Goal: Transaction & Acquisition: Purchase product/service

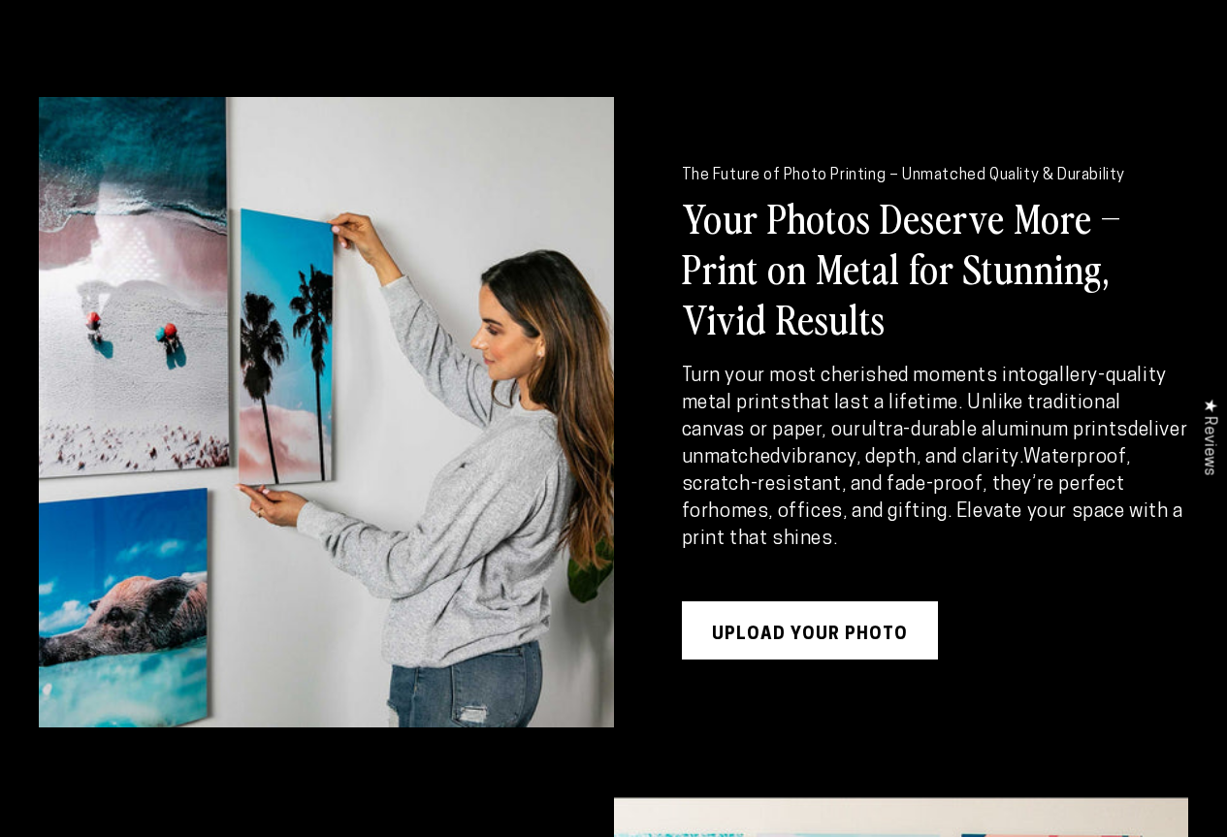
scroll to position [2231, 0]
click at [751, 601] on link "UPLOAD YOUR PHOTO" at bounding box center [810, 630] width 256 height 58
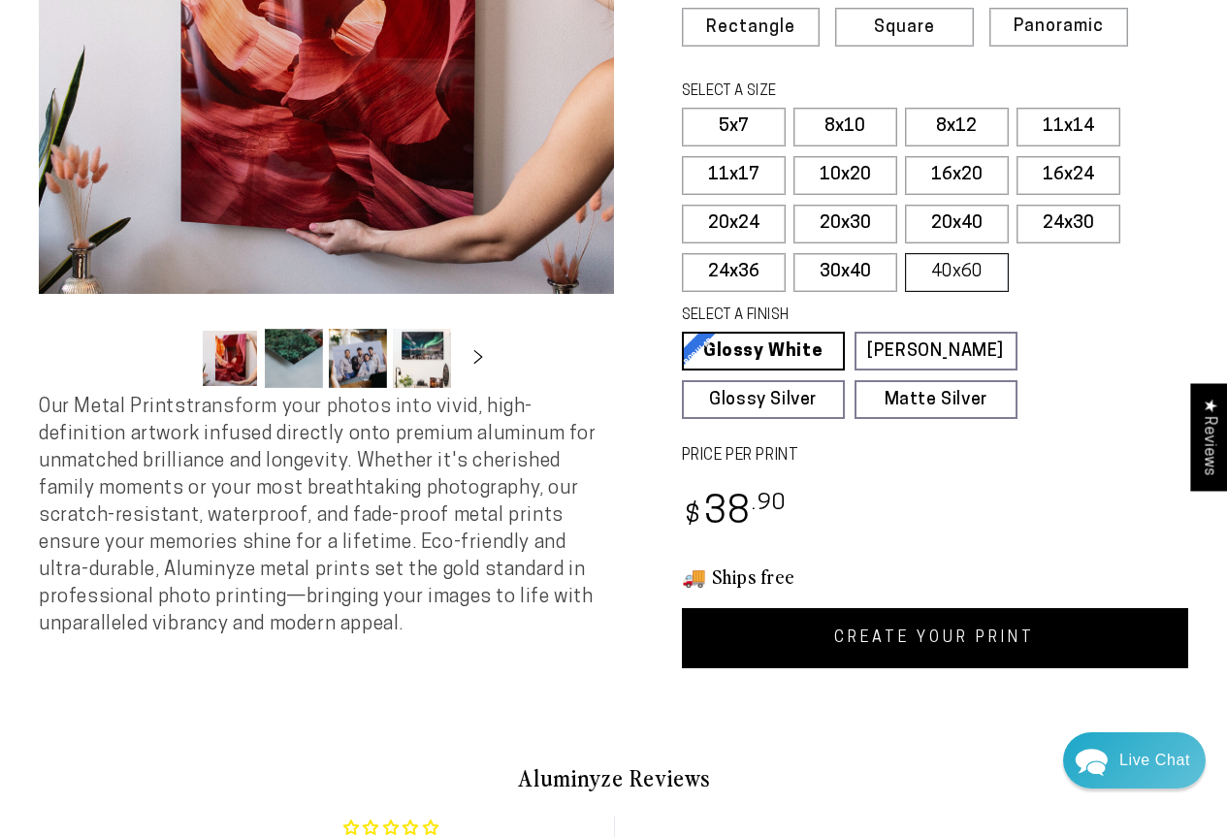
click at [935, 280] on label "40x60" at bounding box center [957, 272] width 104 height 39
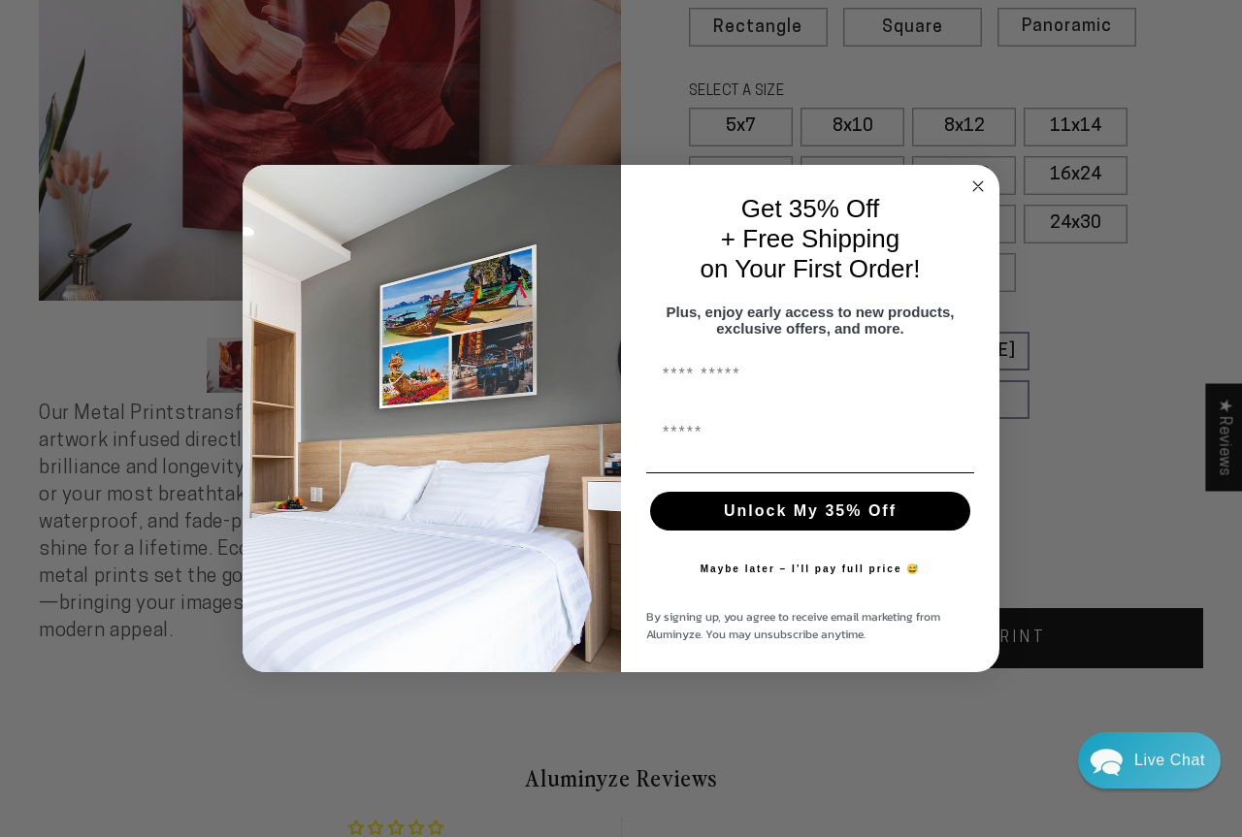
click at [973, 181] on icon "Close dialog" at bounding box center [978, 186] width 10 height 10
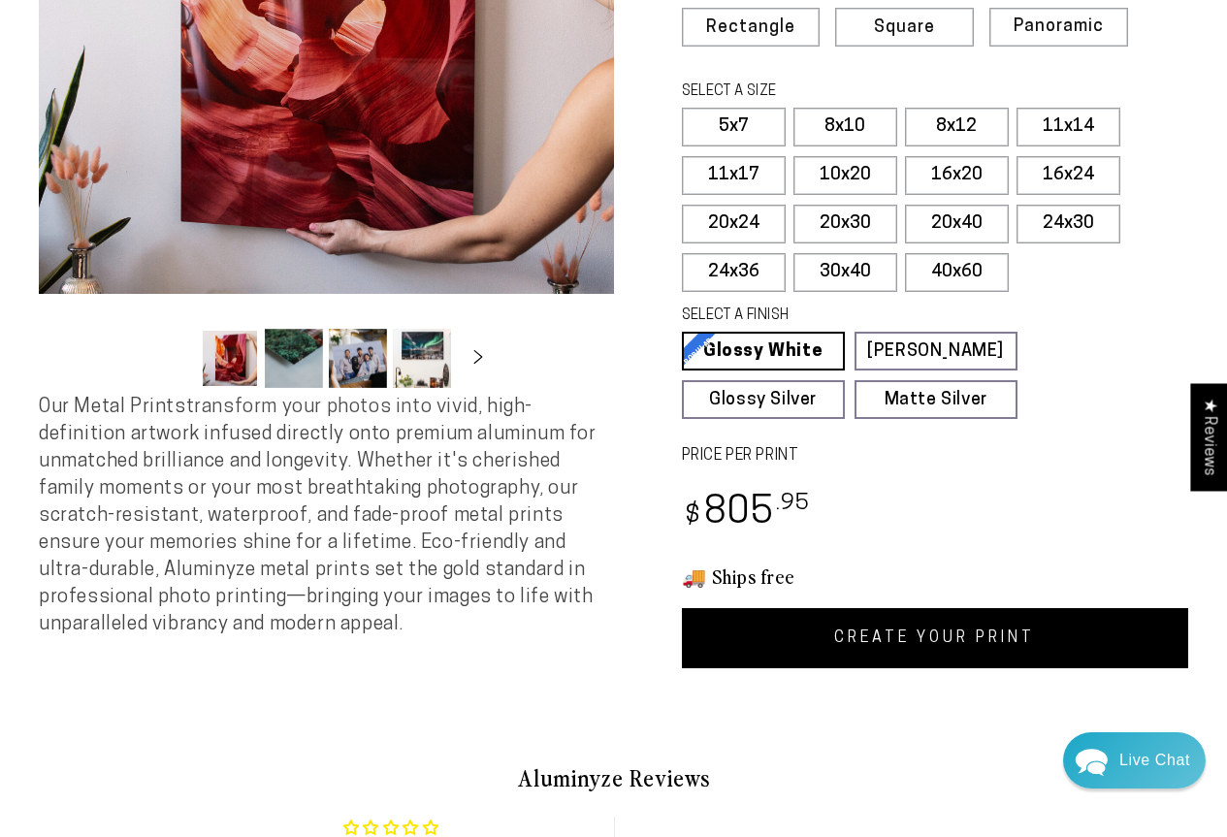
click at [952, 632] on link "CREATE YOUR PRINT" at bounding box center [935, 638] width 507 height 60
